Goal: Task Accomplishment & Management: Use online tool/utility

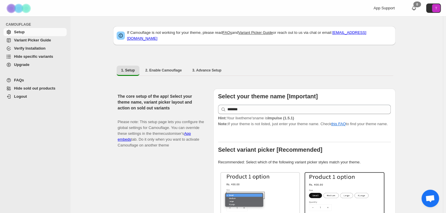
click at [28, 55] on span "Hide specific variants" at bounding box center [33, 56] width 39 height 4
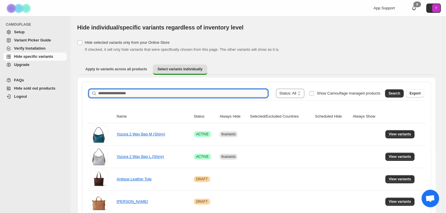
click at [101, 94] on input "Search product name" at bounding box center [182, 93] width 169 height 8
click at [108, 94] on input "Search product name" at bounding box center [182, 93] width 169 height 8
